Goal: Task Accomplishment & Management: Manage account settings

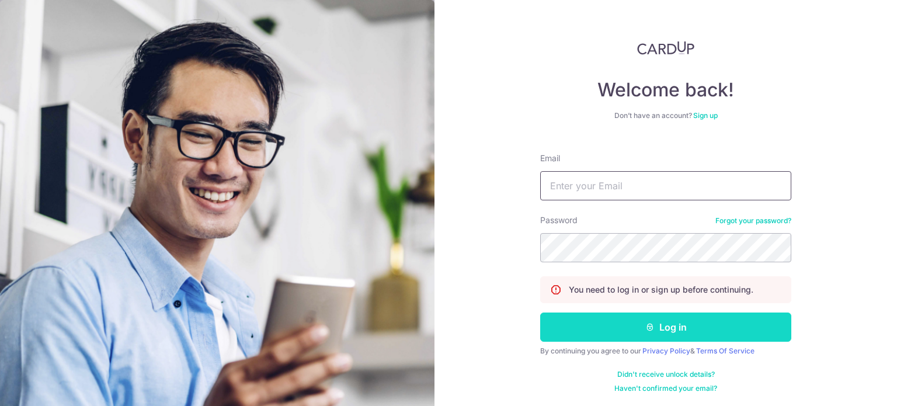
type input "[EMAIL_ADDRESS][DOMAIN_NAME]"
click at [611, 326] on button "Log in" at bounding box center [665, 326] width 251 height 29
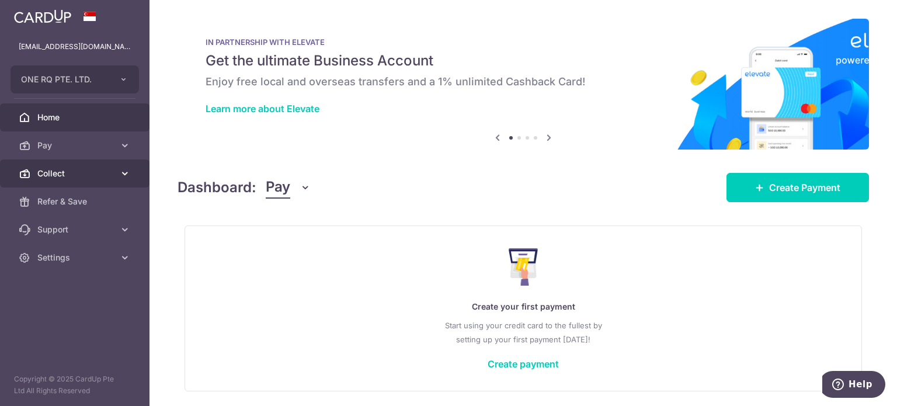
click at [60, 180] on link "Collect" at bounding box center [74, 173] width 149 height 28
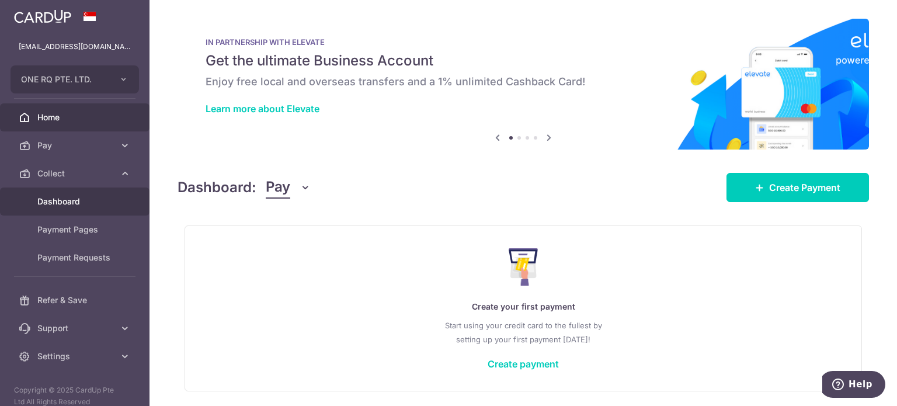
click at [60, 200] on span "Dashboard" at bounding box center [75, 202] width 77 height 12
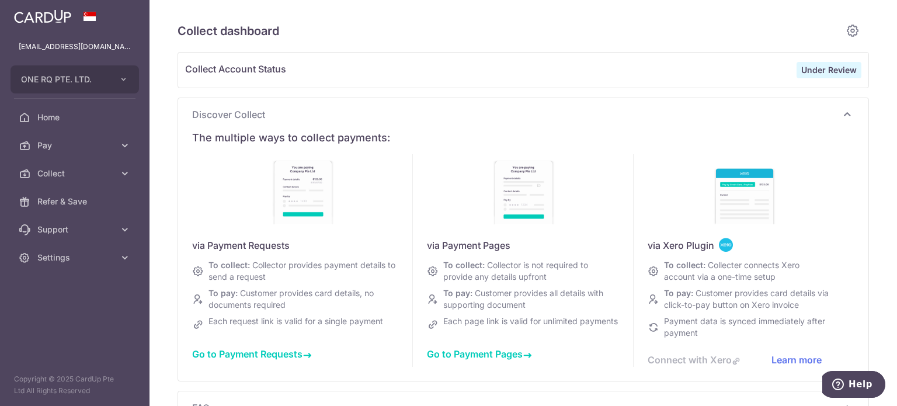
type input "[DATE]"
